Goal: Navigation & Orientation: Find specific page/section

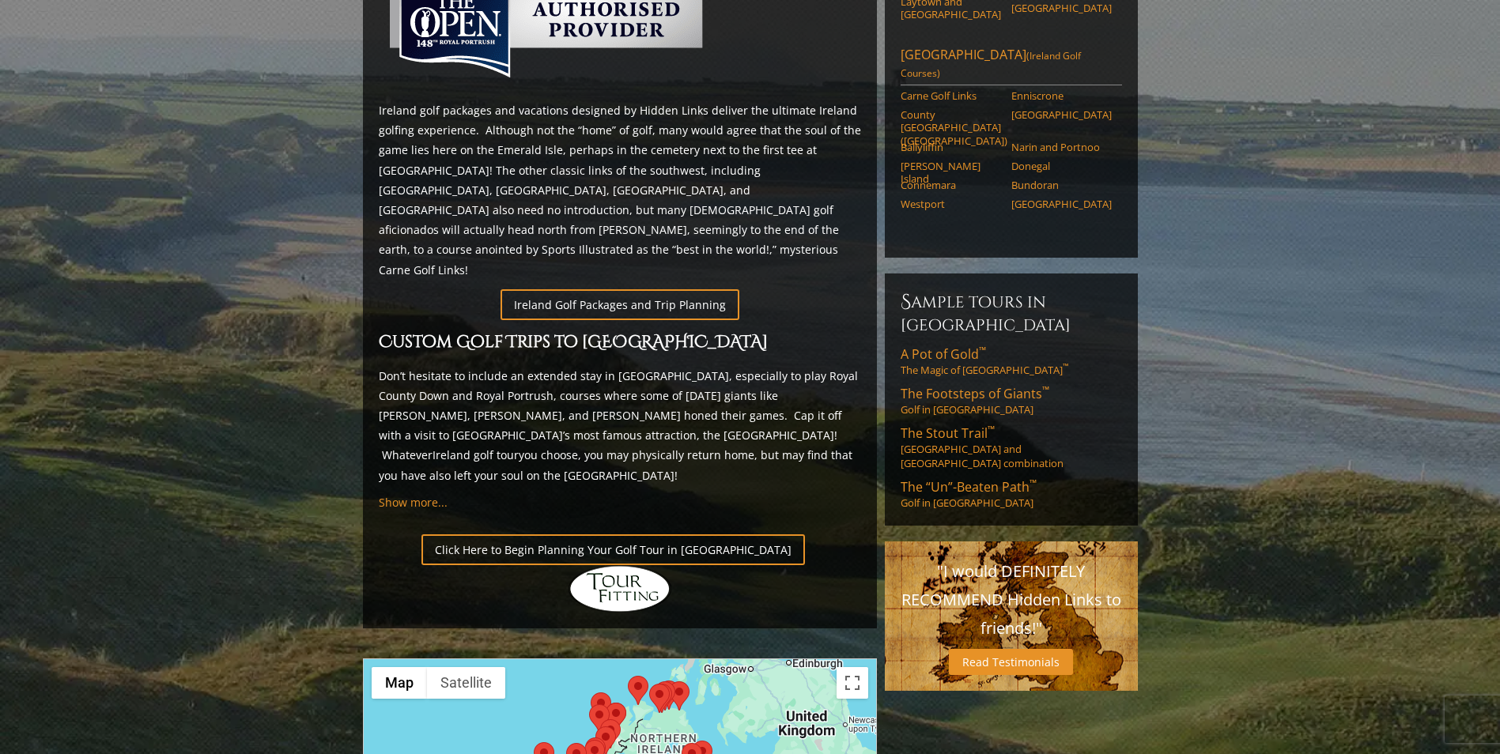
scroll to position [791, 0]
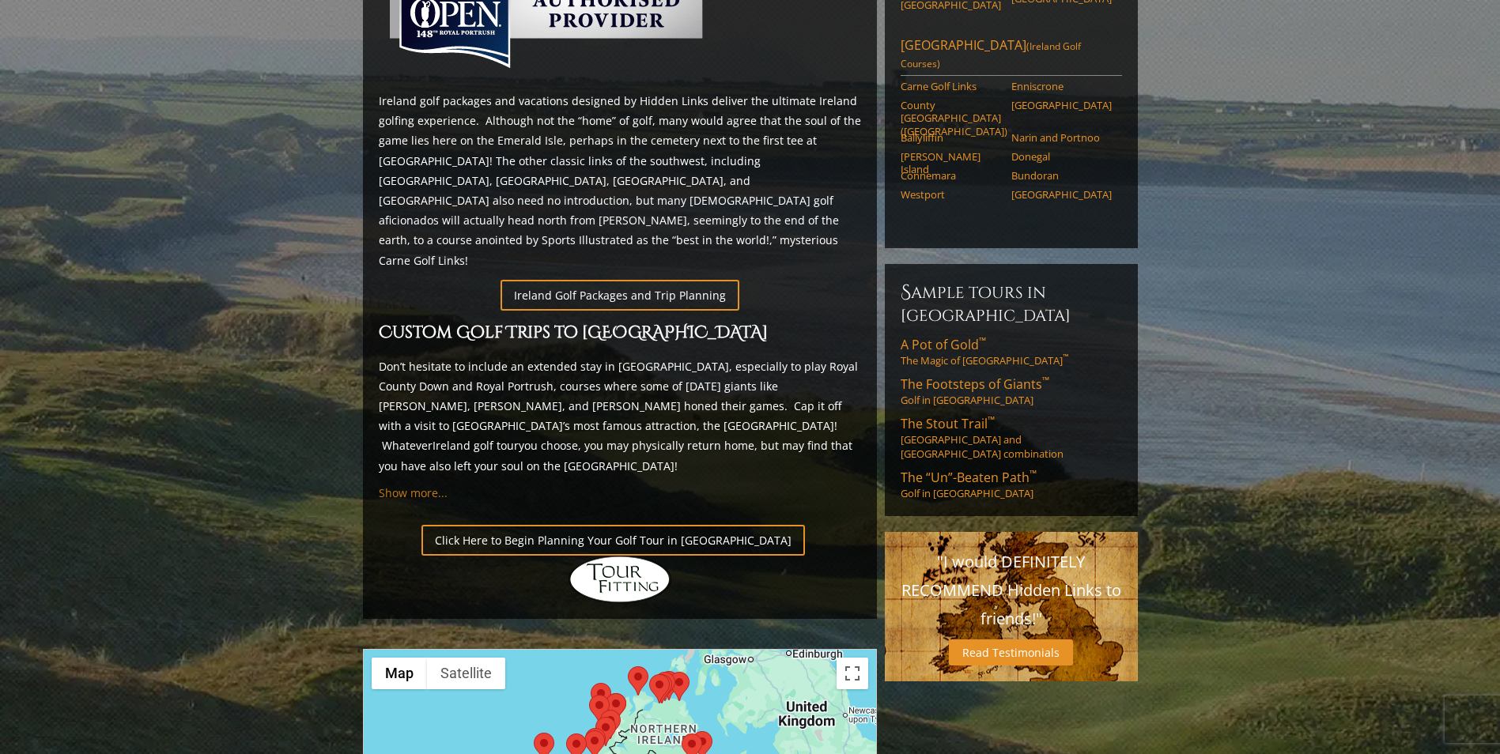
click at [396, 485] on span "Show more..." at bounding box center [413, 492] width 69 height 15
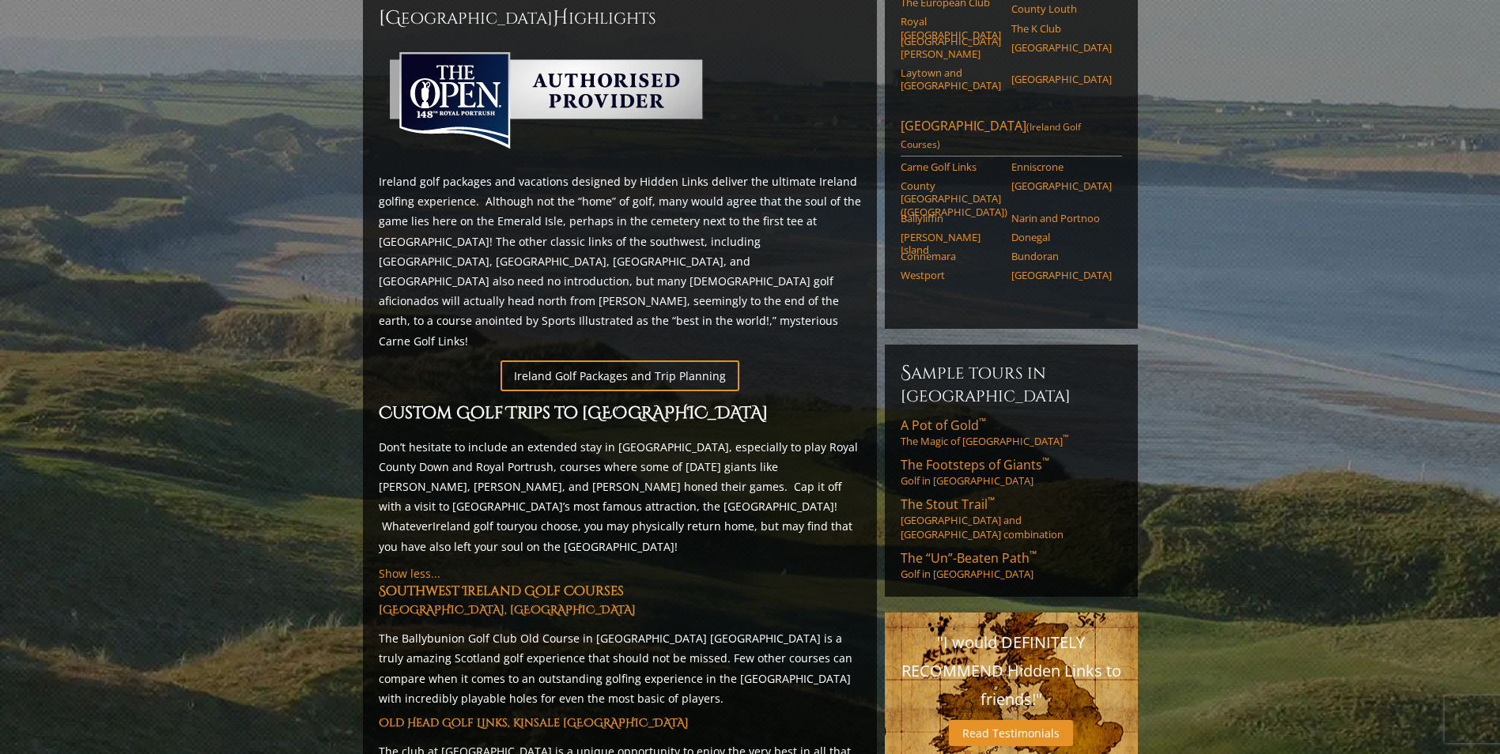
scroll to position [711, 0]
click at [989, 719] on link "Read Testimonials" at bounding box center [1011, 732] width 124 height 26
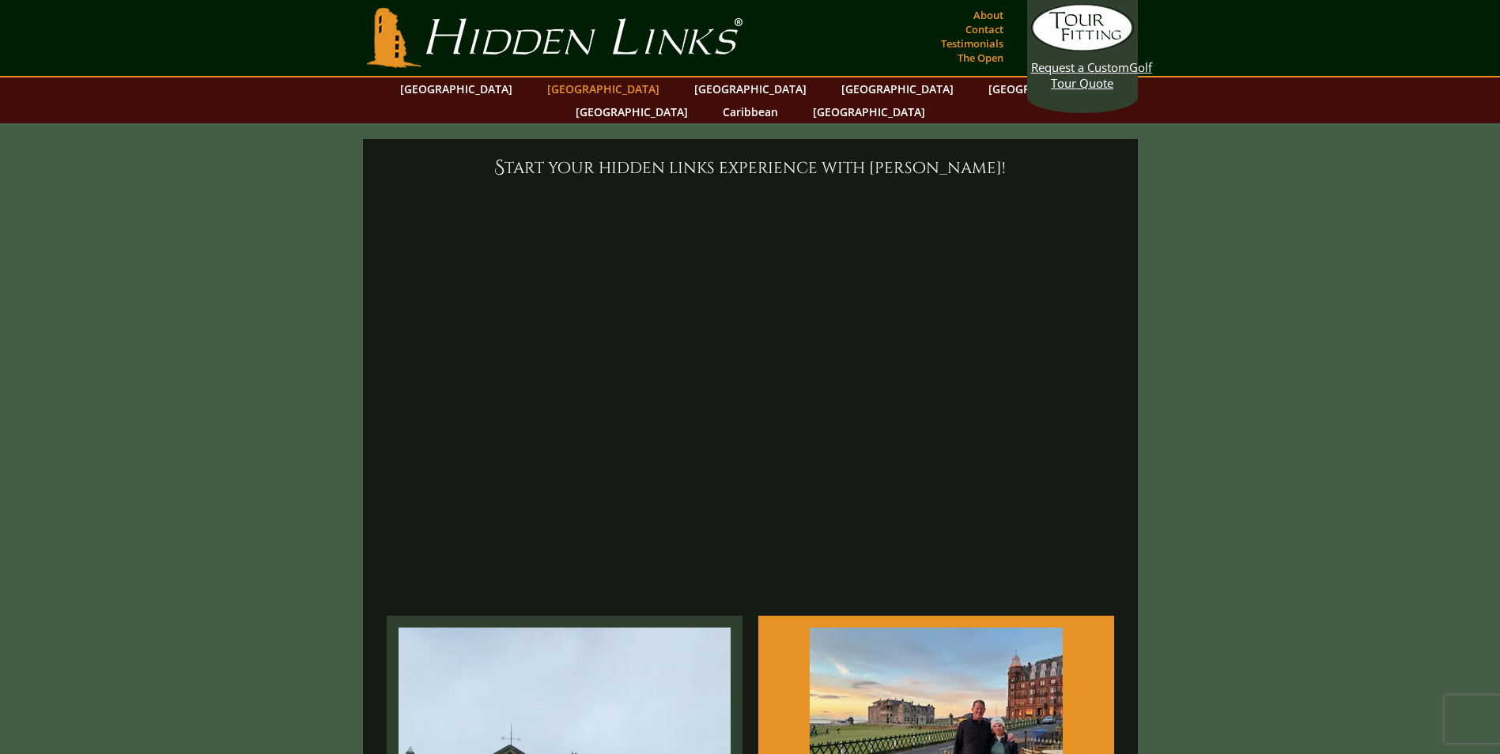
click at [583, 84] on link "[GEOGRAPHIC_DATA]" at bounding box center [603, 88] width 128 height 23
